Goal: Navigation & Orientation: Find specific page/section

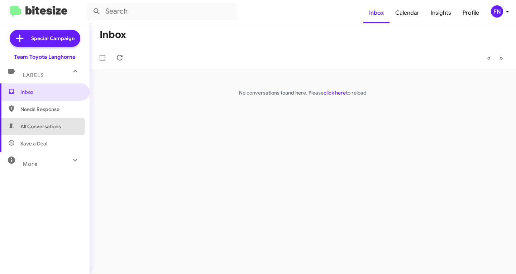
click at [14, 126] on icon at bounding box center [11, 126] width 6 height 6
type input "in:all-conversations"
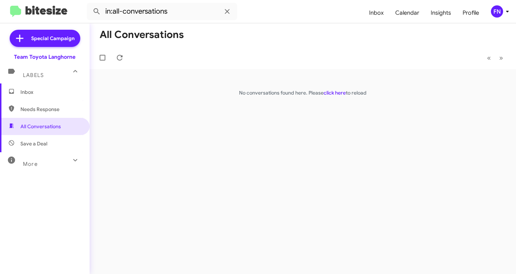
click at [493, 13] on div "FN" at bounding box center [497, 11] width 12 height 12
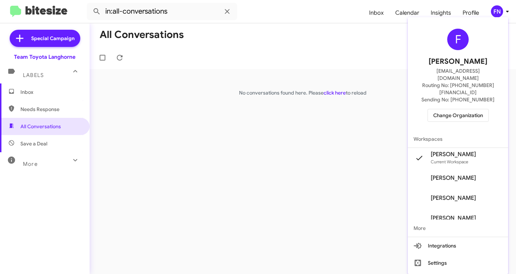
click at [464, 175] on span "[PERSON_NAME]" at bounding box center [453, 178] width 45 height 7
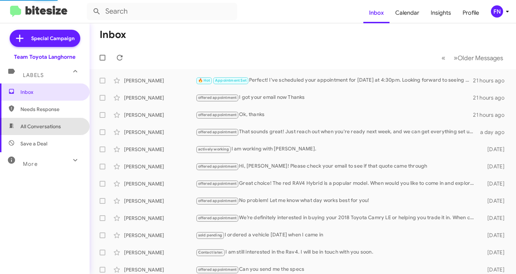
click at [56, 127] on span "All Conversations" at bounding box center [40, 126] width 41 height 7
type input "in:all-conversations"
